Goal: Check status: Check status

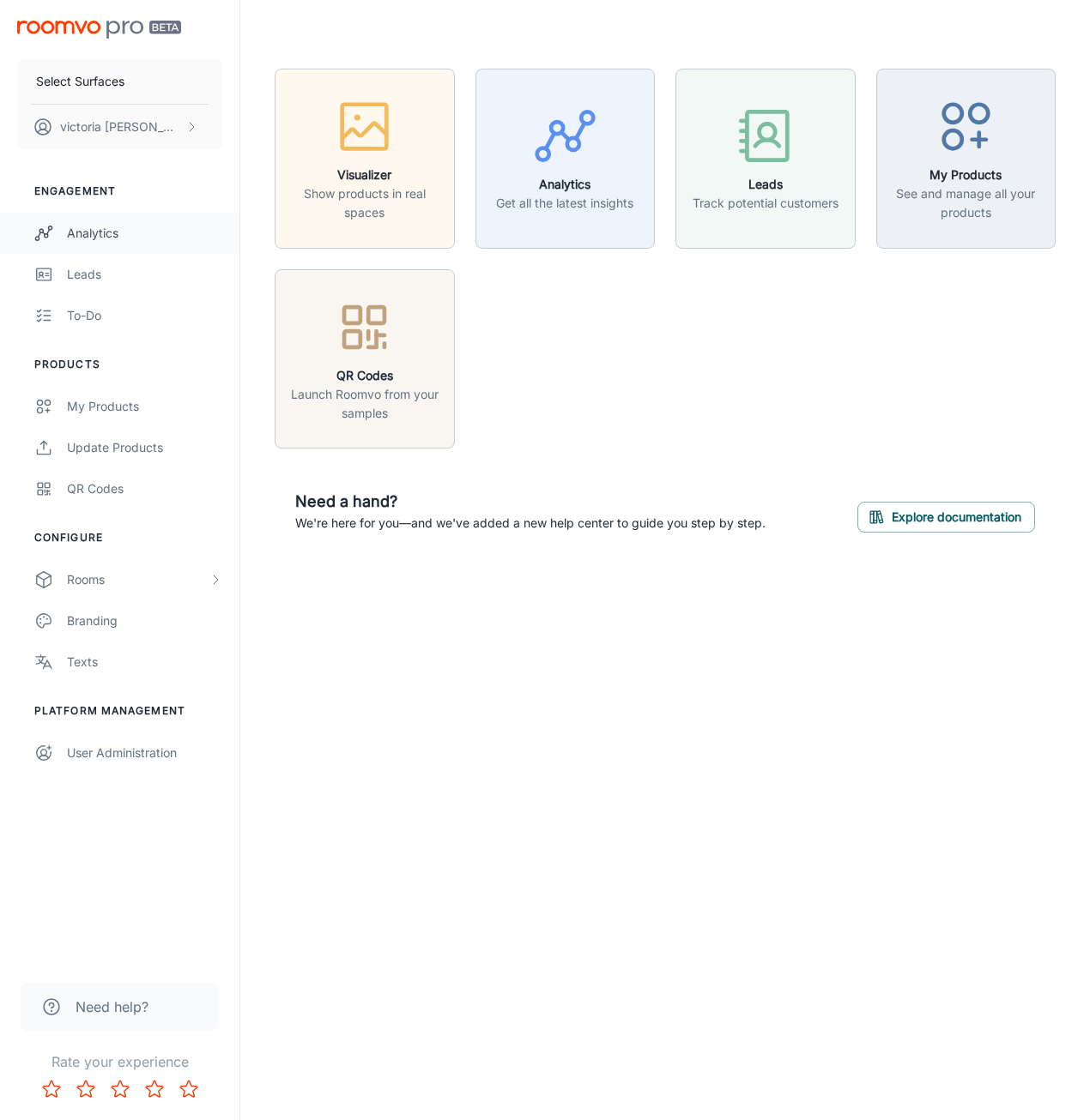
click at [127, 235] on div "Analytics" at bounding box center [145, 233] width 156 height 19
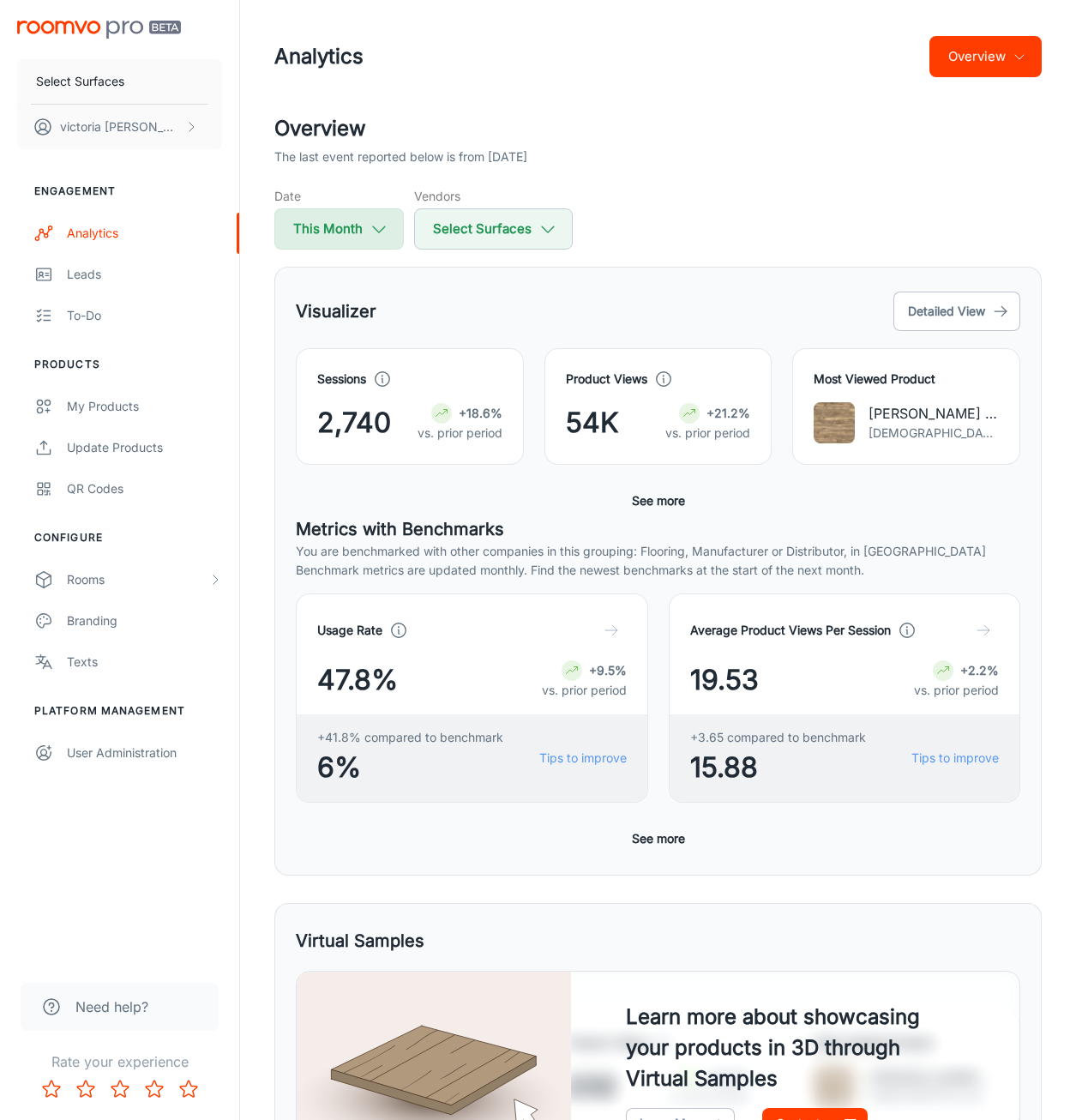
click at [372, 222] on icon "button" at bounding box center [379, 230] width 19 height 19
select select "8"
select select "2025"
select select "8"
select select "2025"
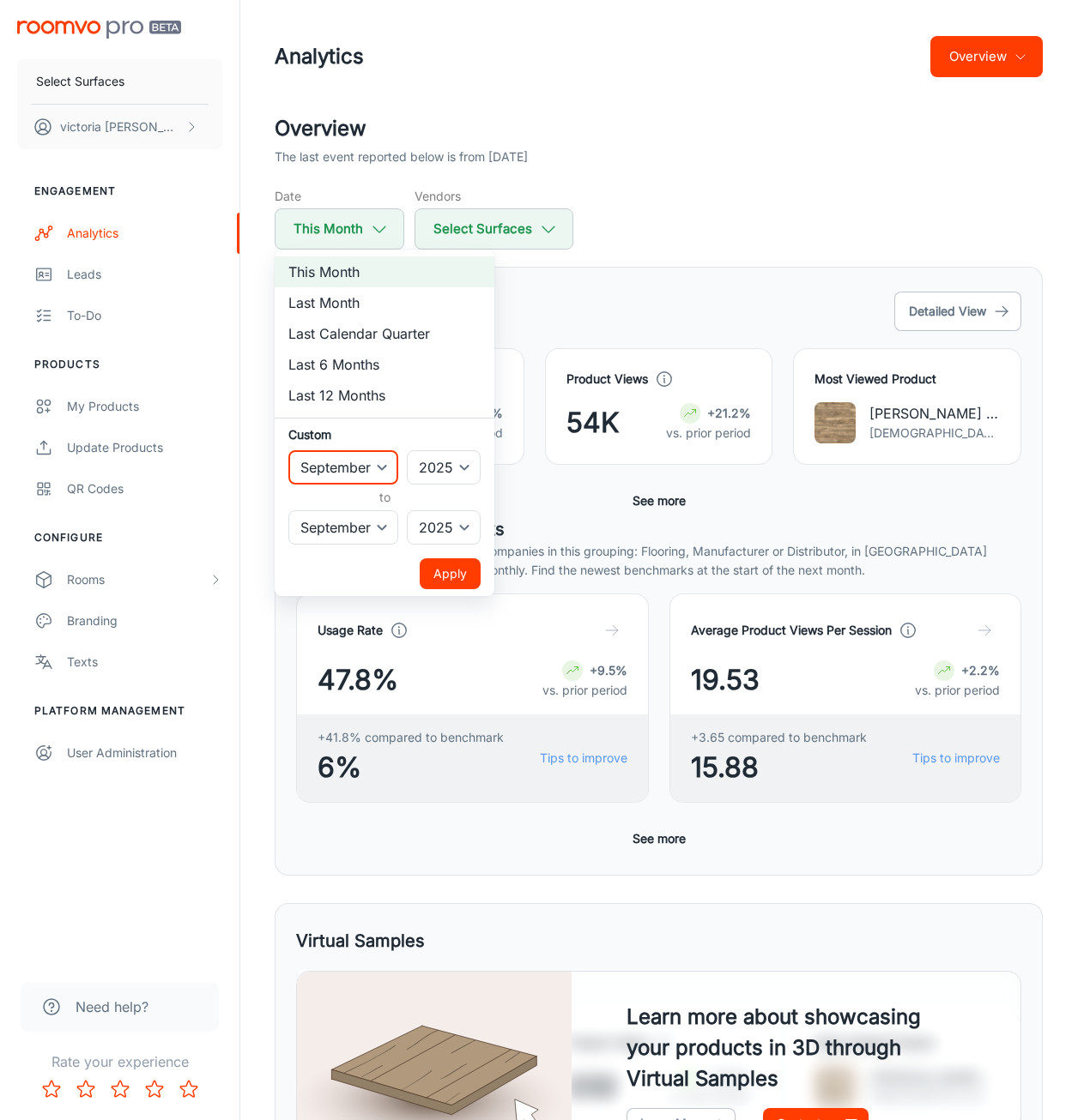
click at [379, 467] on select "January February March April May June July August September October November De…" at bounding box center [343, 468] width 110 height 34
click at [663, 197] on div at bounding box center [545, 560] width 1090 height 1120
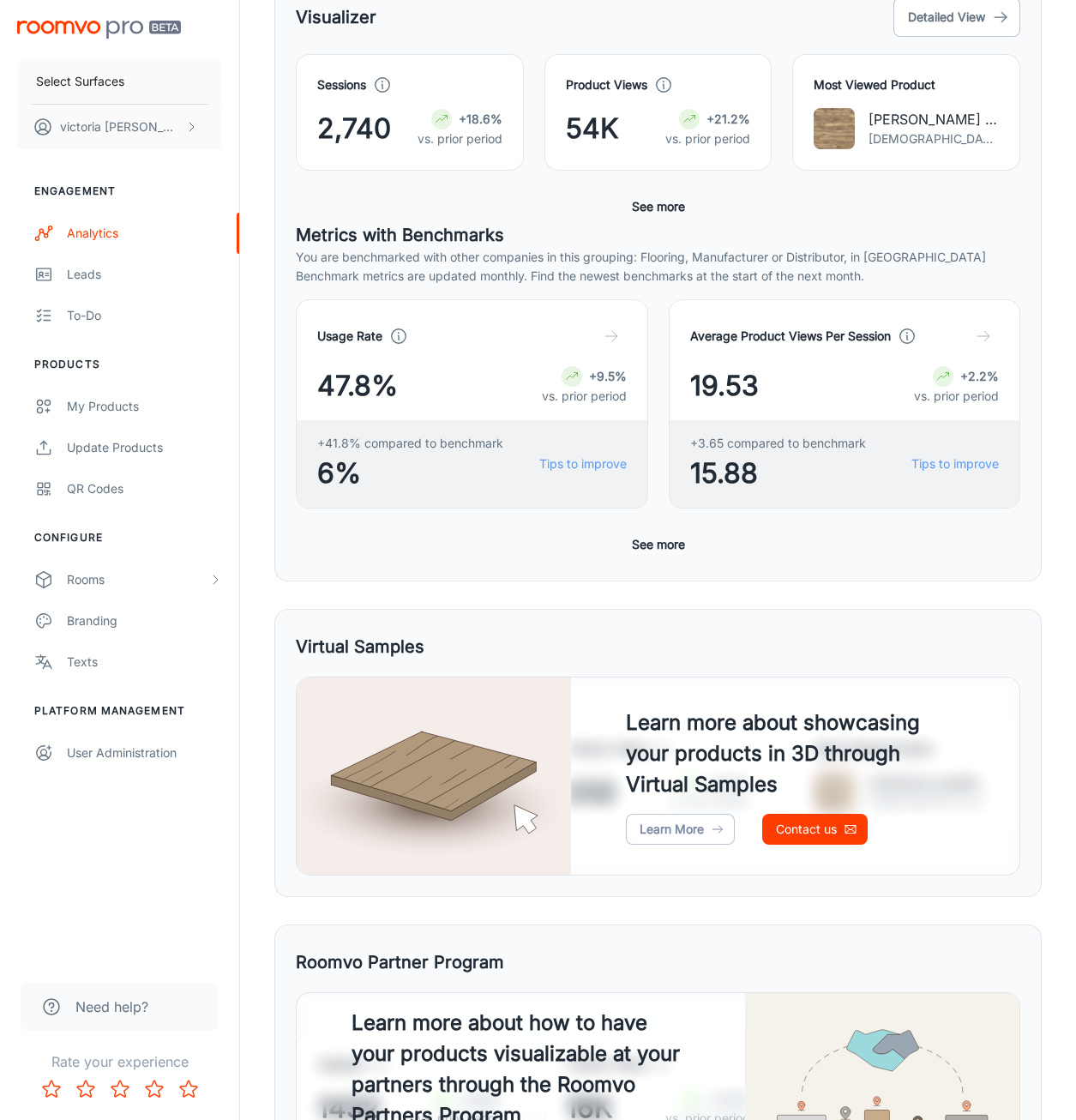
scroll to position [284, 0]
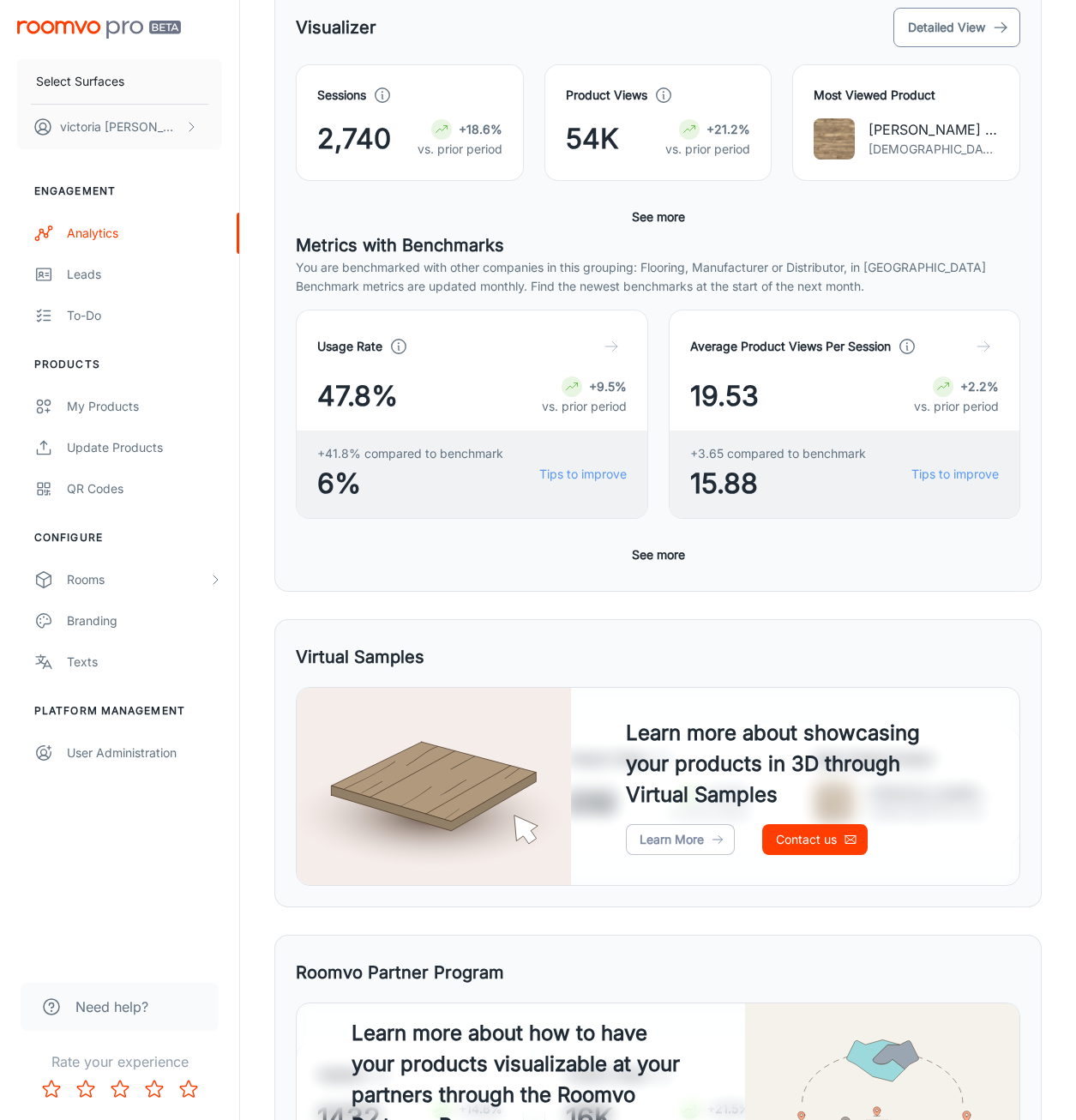
click at [977, 21] on button "Detailed View" at bounding box center [957, 28] width 127 height 40
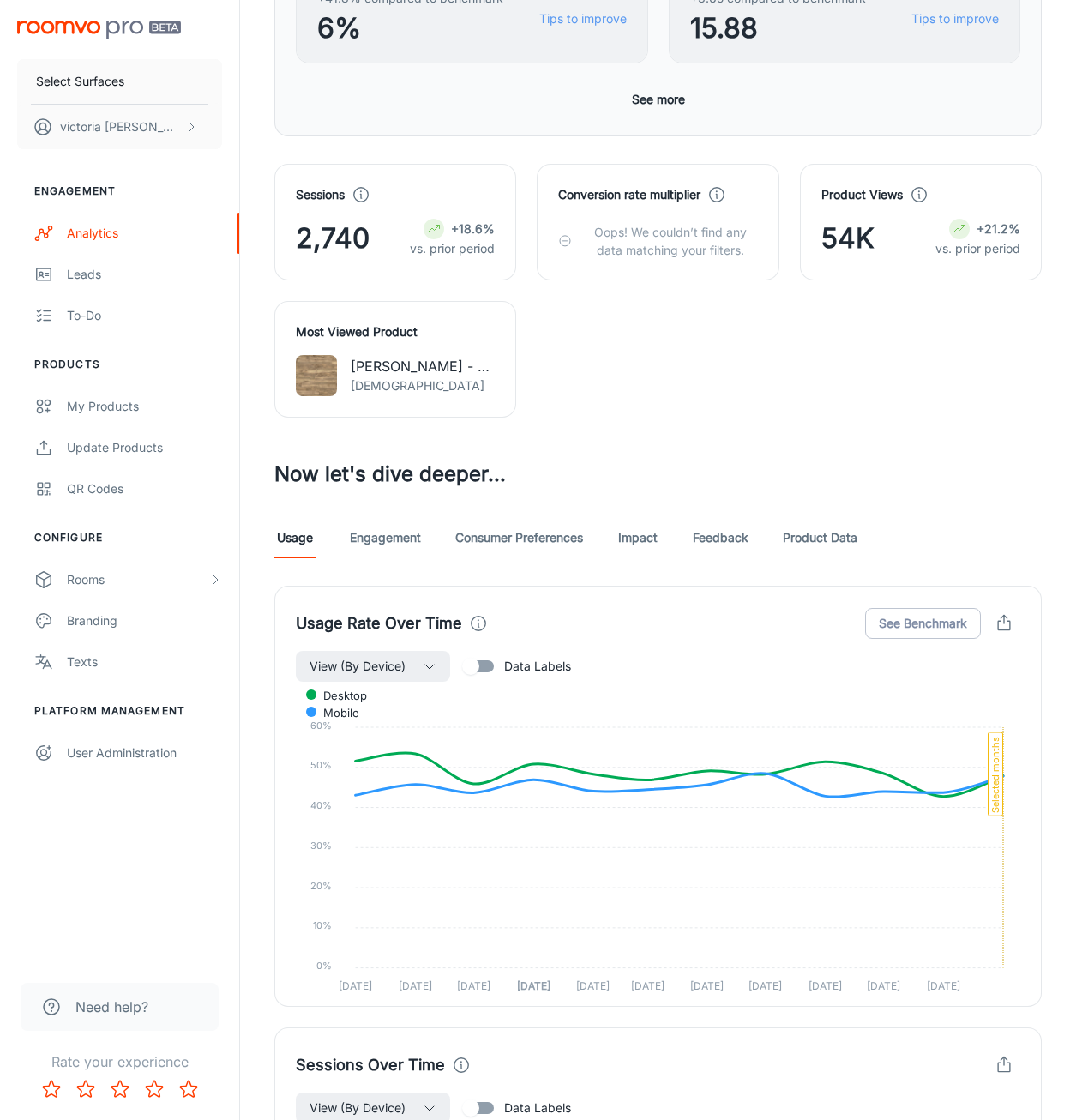
scroll to position [431, 0]
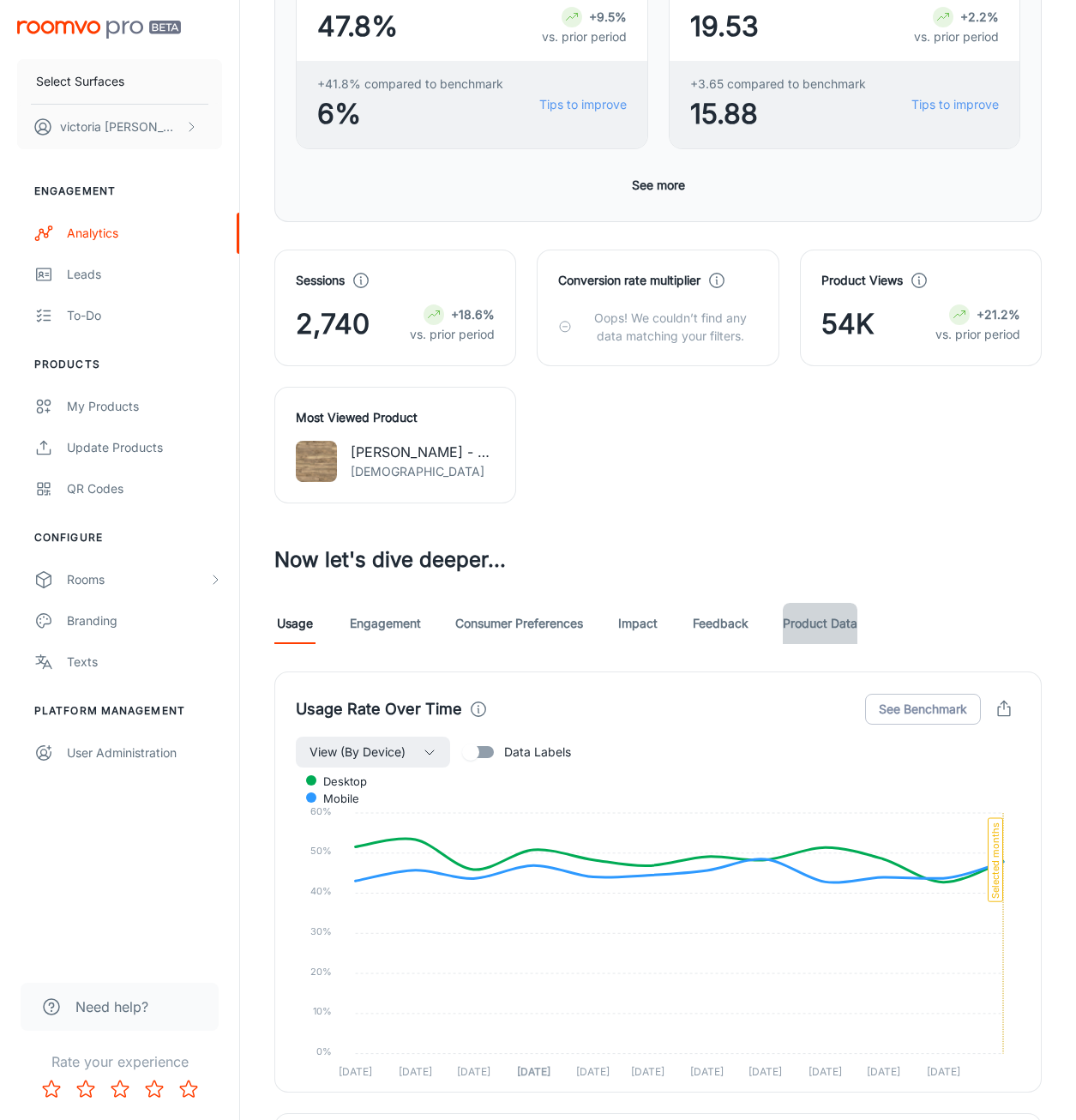
click at [828, 613] on link "Product Data" at bounding box center [820, 623] width 75 height 41
